Goal: Transaction & Acquisition: Purchase product/service

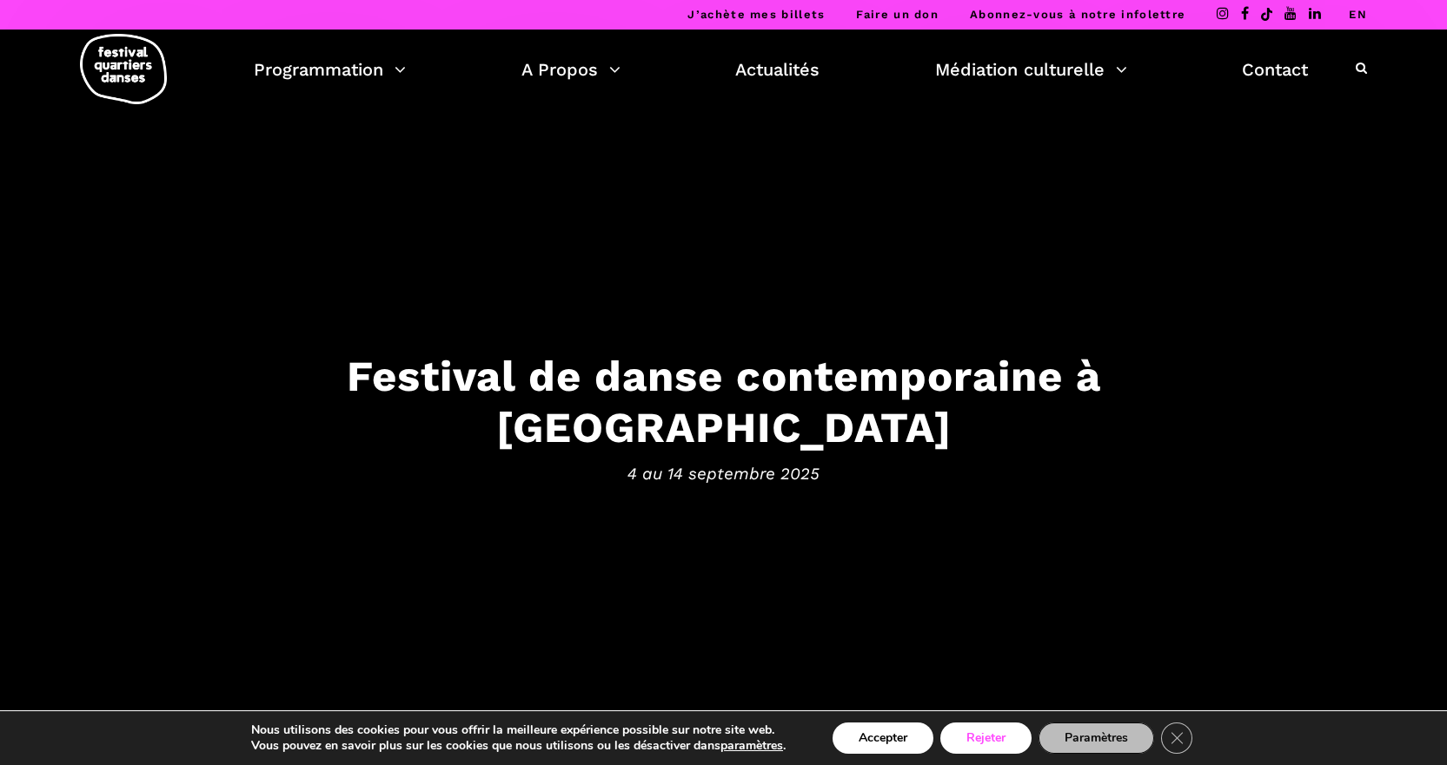
click at [989, 742] on button "Rejeter" at bounding box center [985, 738] width 91 height 31
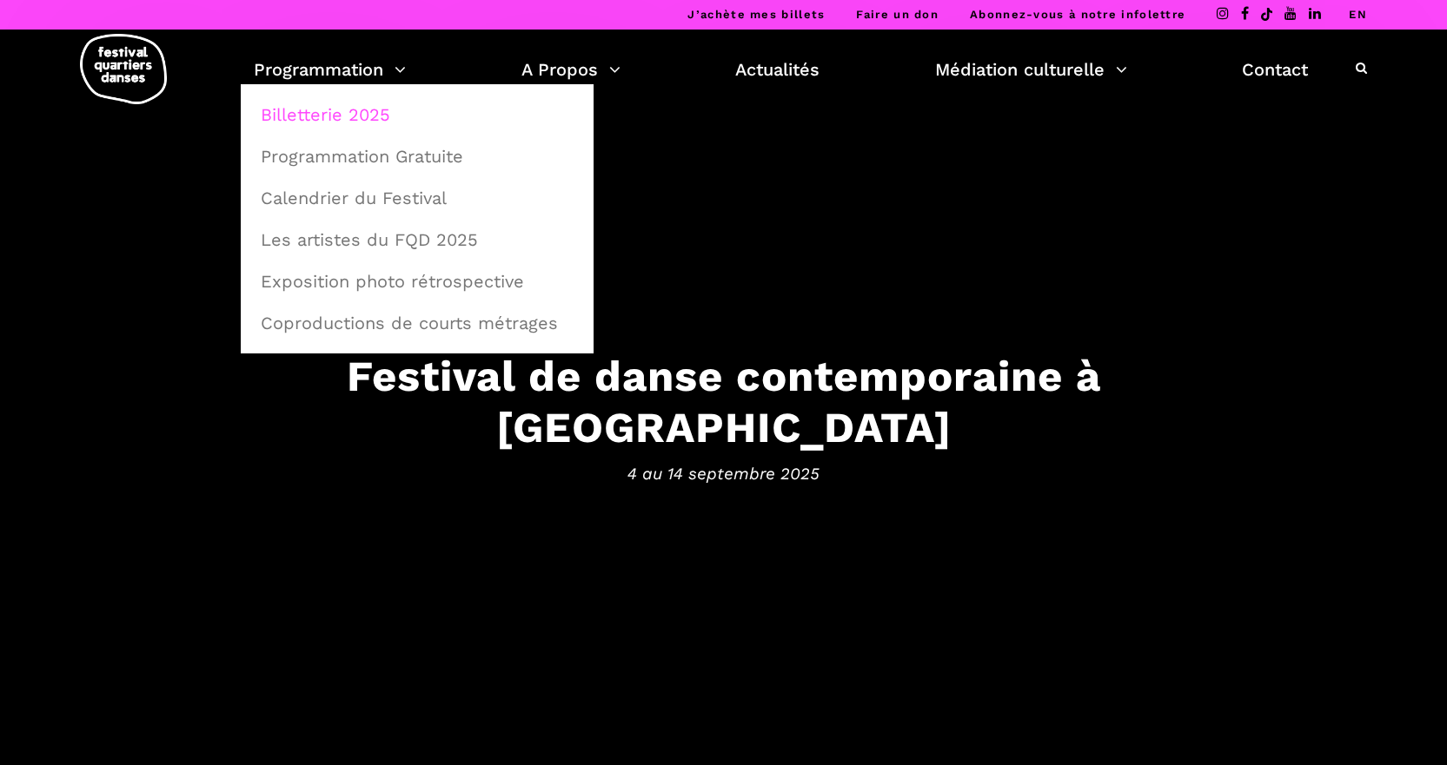
click at [319, 116] on link "Billetterie 2025" at bounding box center [417, 115] width 334 height 40
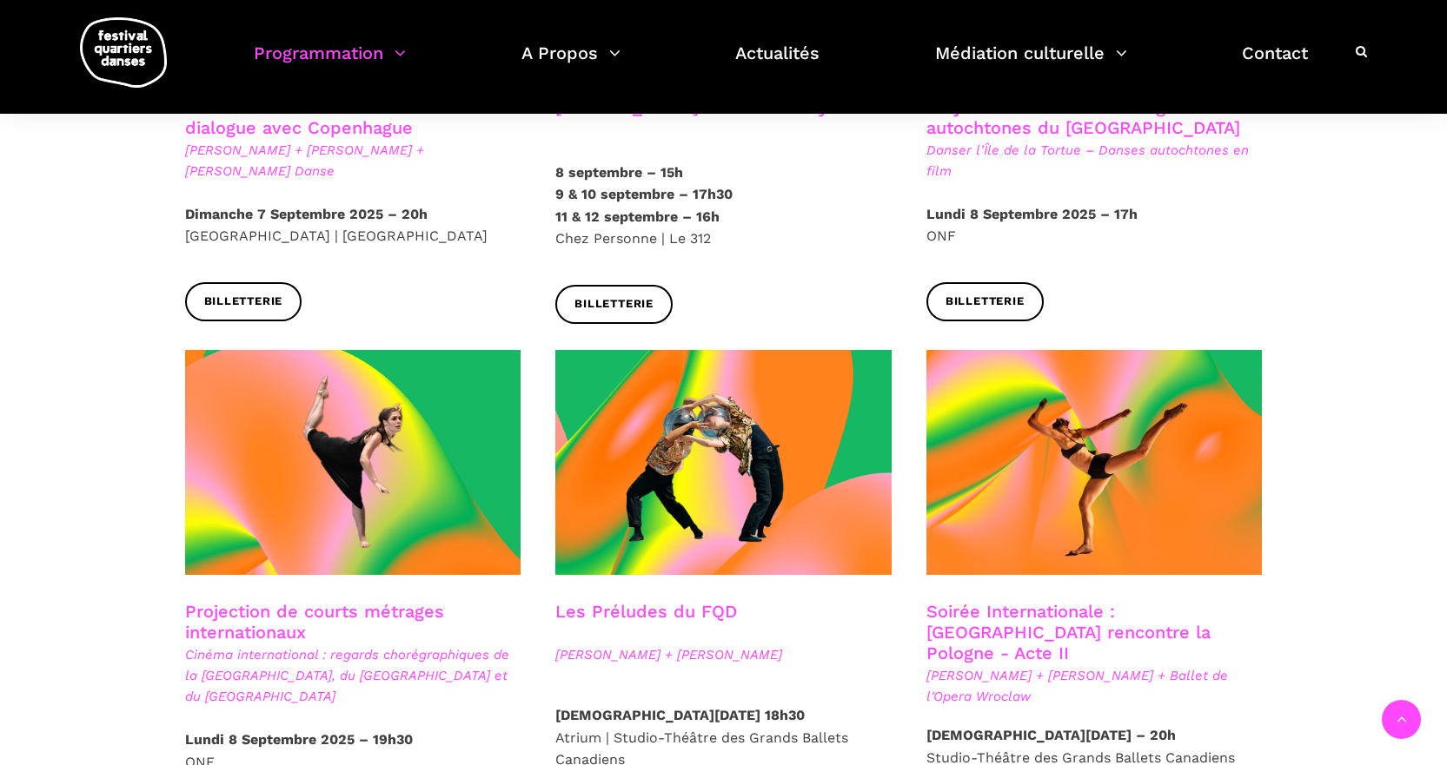
scroll to position [1240, 0]
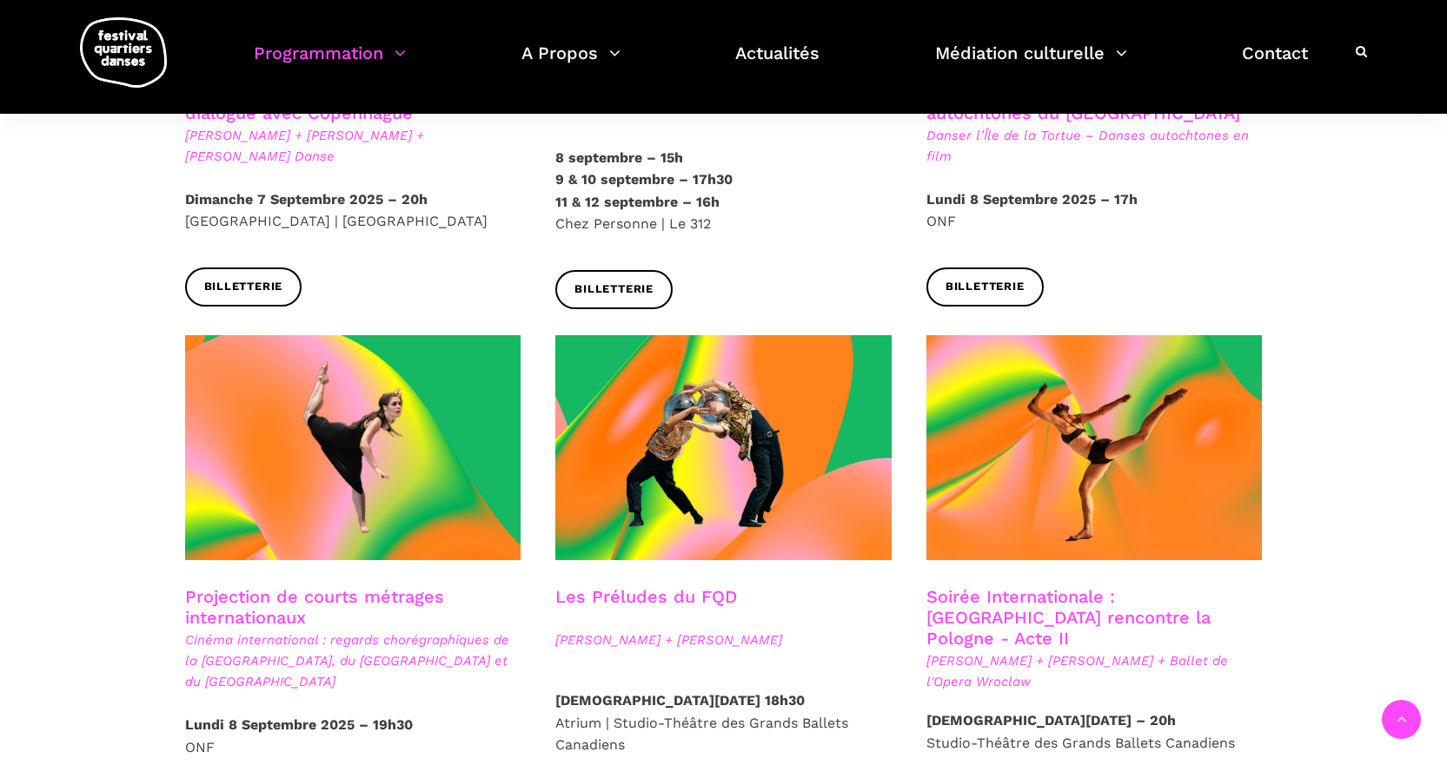
drag, startPoint x: 821, startPoint y: 590, endPoint x: 828, endPoint y: 607, distance: 18.7
click at [828, 607] on div "Les Préludes du FQD" at bounding box center [723, 607] width 336 height 43
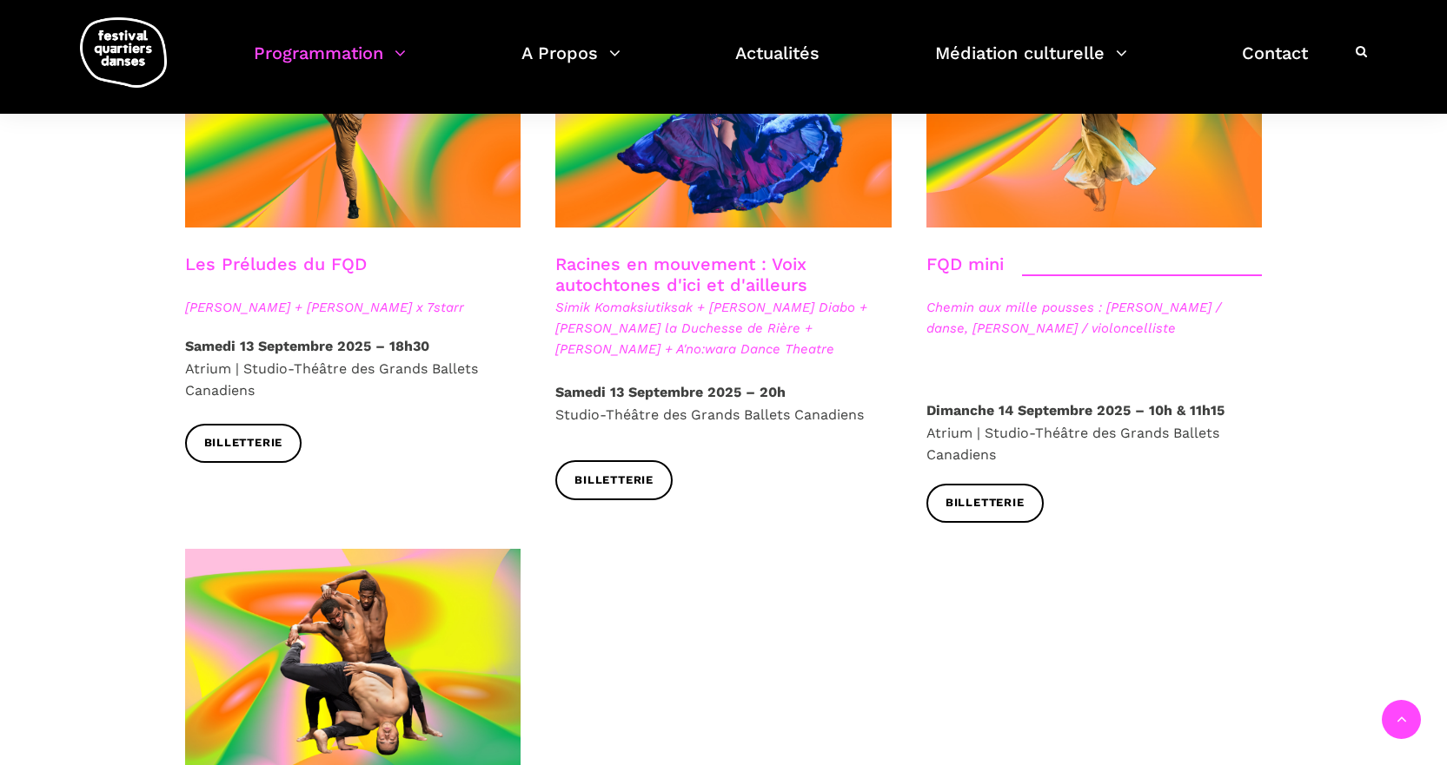
scroll to position [2428, 0]
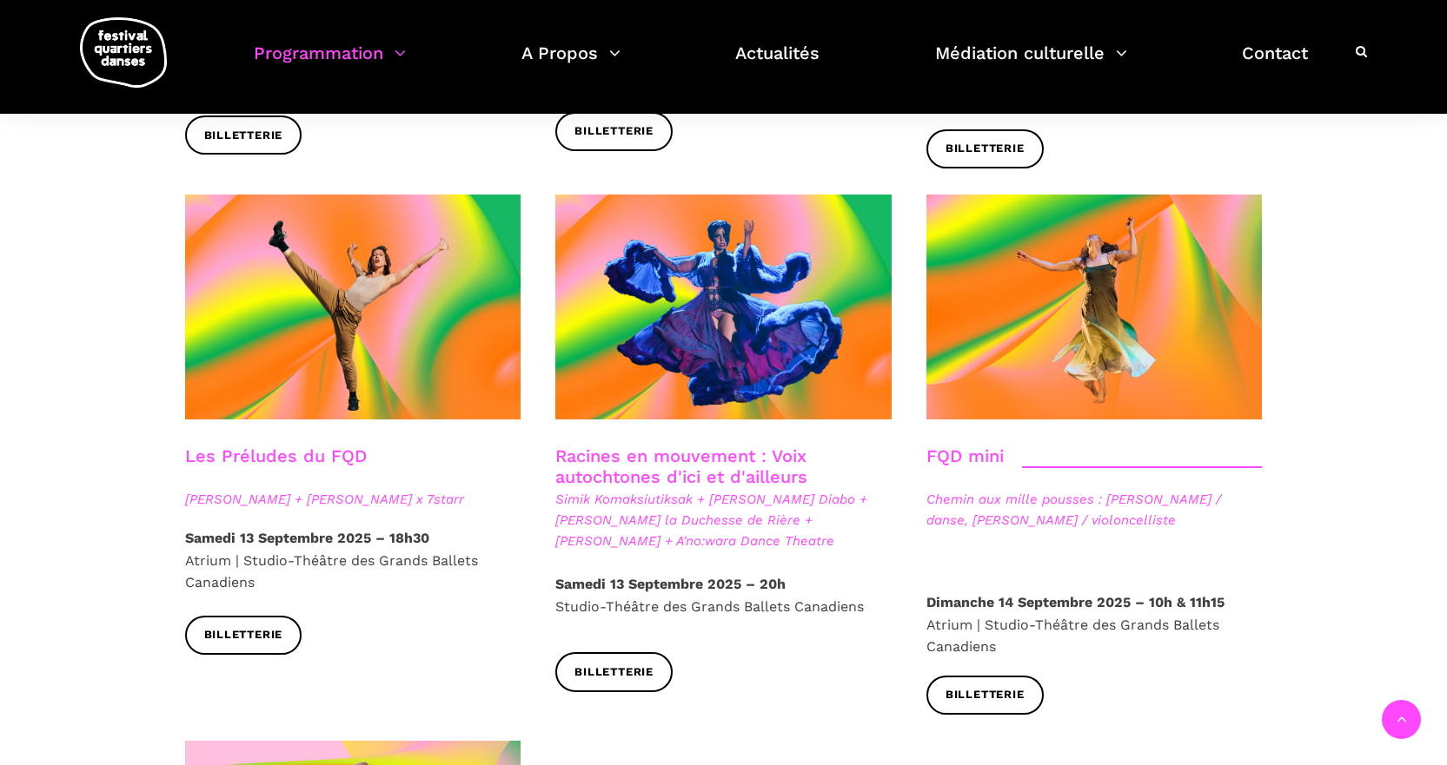
click at [285, 446] on link "Les Préludes du FQD" at bounding box center [276, 456] width 182 height 21
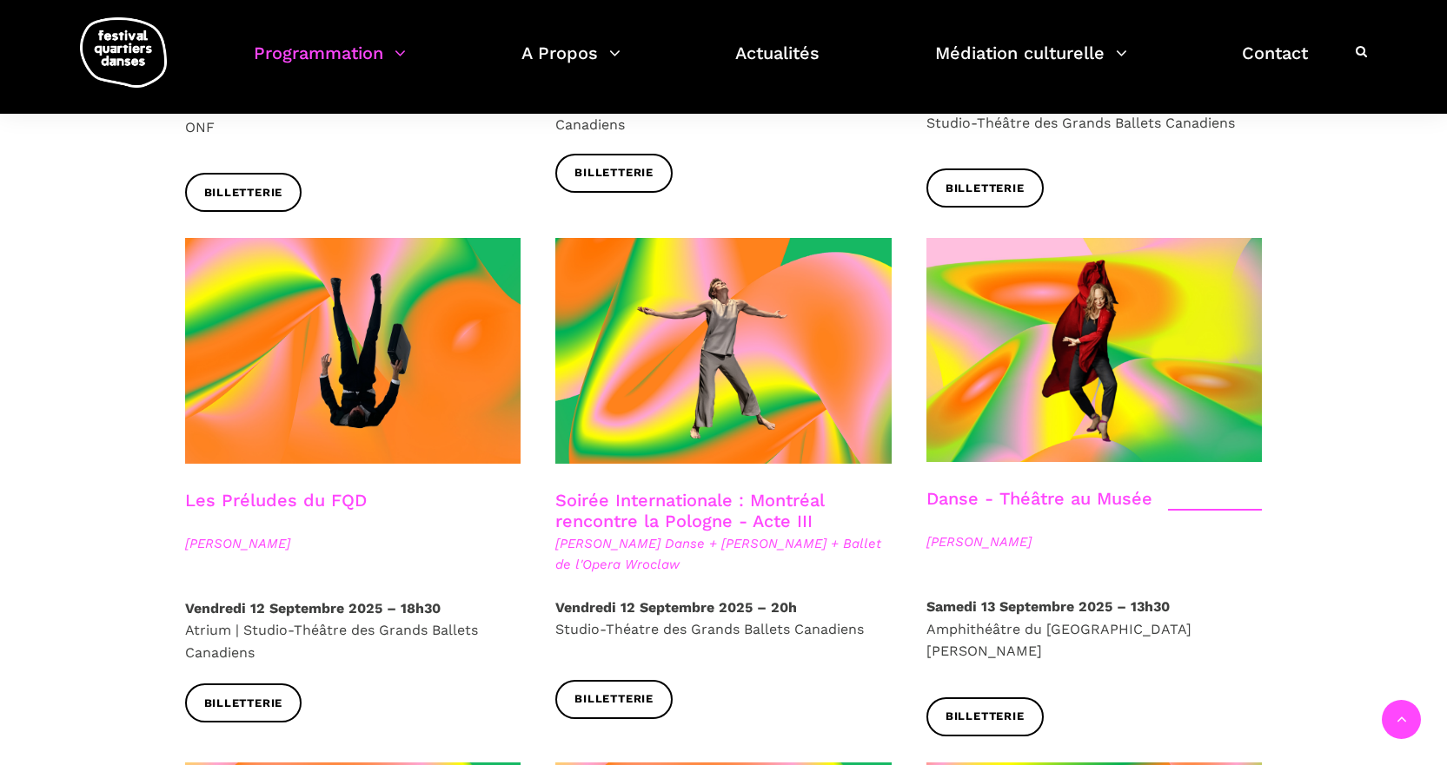
scroll to position [1742, 0]
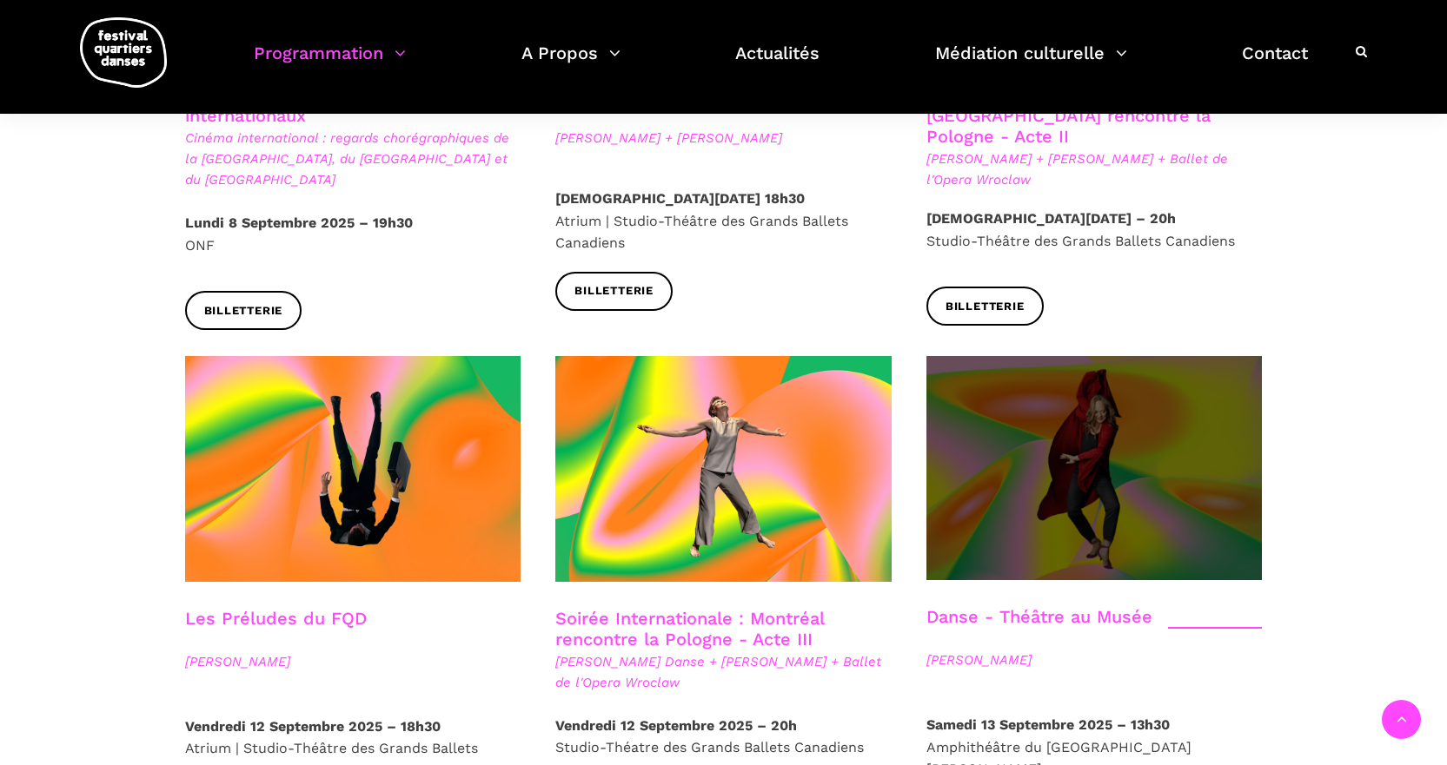
click at [1086, 440] on span at bounding box center [1094, 468] width 336 height 224
